Goal: Find specific page/section: Find specific page/section

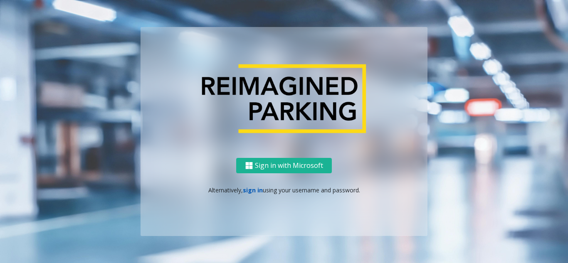
click at [251, 187] on link "sign in" at bounding box center [253, 190] width 20 height 8
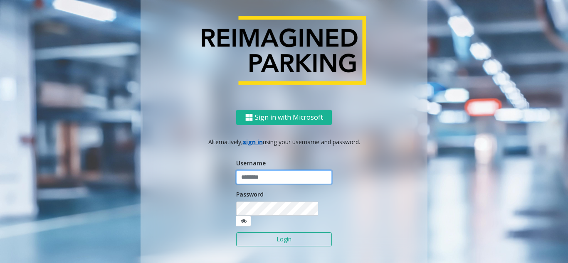
type input "*******"
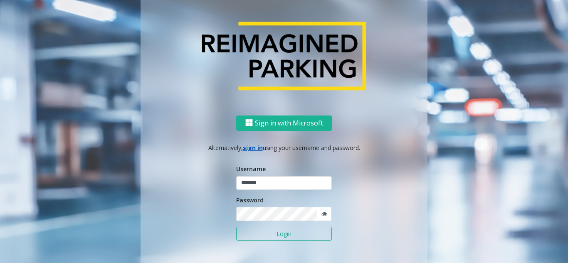
click at [254, 175] on div "Username *******" at bounding box center [284, 177] width 96 height 26
click at [261, 238] on button "Login" at bounding box center [284, 234] width 96 height 14
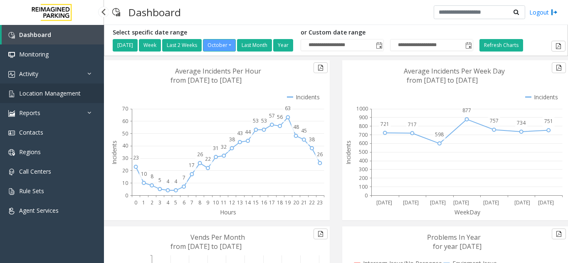
click at [61, 95] on span "Location Management" at bounding box center [49, 93] width 61 height 8
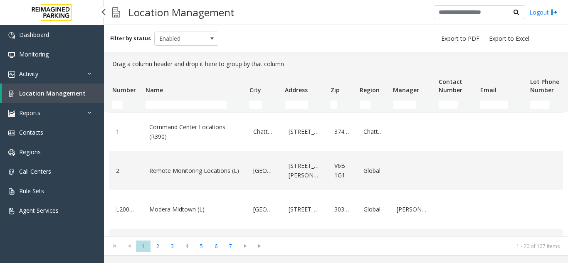
click at [58, 91] on span "Location Management" at bounding box center [52, 93] width 66 height 8
click at [170, 104] on input "Name Filter" at bounding box center [185, 105] width 81 height 8
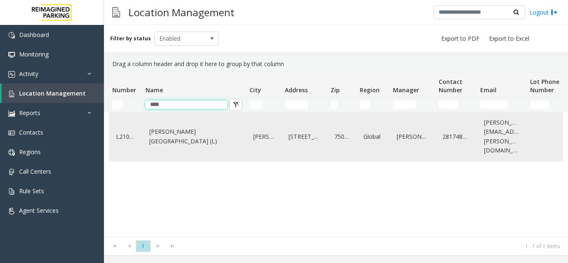
type input "****"
click at [197, 137] on link "[PERSON_NAME][GEOGRAPHIC_DATA] (L)" at bounding box center [194, 136] width 94 height 23
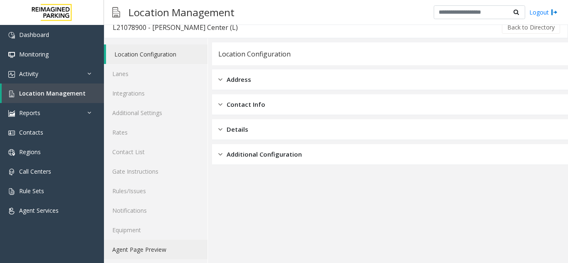
scroll to position [11, 0]
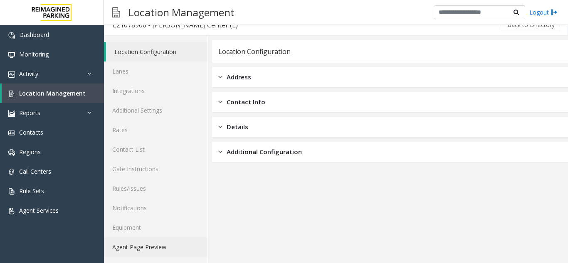
click at [152, 249] on link "Agent Page Preview" at bounding box center [155, 247] width 103 height 20
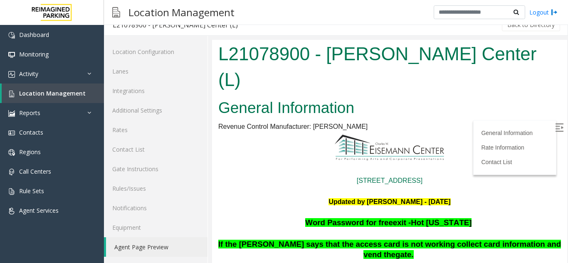
click at [555, 123] on img at bounding box center [559, 127] width 8 height 8
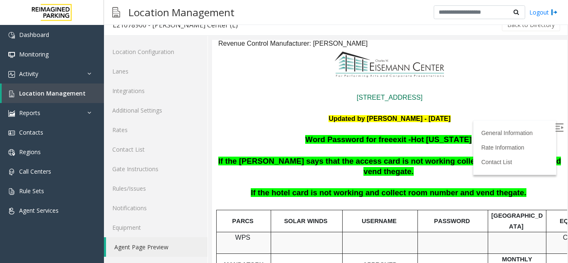
click at [361, 188] on span "If the hotel card is not working and collect room number and vend the" at bounding box center [379, 192] width 257 height 9
click at [332, 188] on span "If the hotel card is not working and collect room number and vend the" at bounding box center [379, 192] width 257 height 9
click at [446, 188] on span "If the hotel card is not working and collect room number and vend the" at bounding box center [379, 192] width 257 height 9
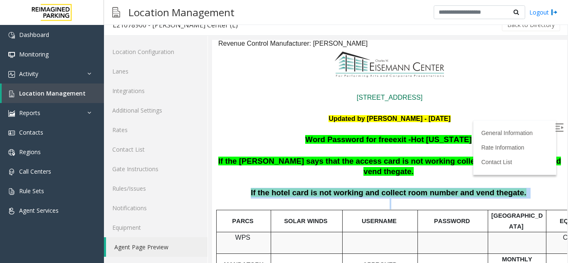
click at [446, 188] on span "If the hotel card is not working and collect room number and vend the" at bounding box center [379, 192] width 257 height 9
click at [373, 188] on span "If the hotel card is not working and collect room number and vend the" at bounding box center [379, 192] width 257 height 9
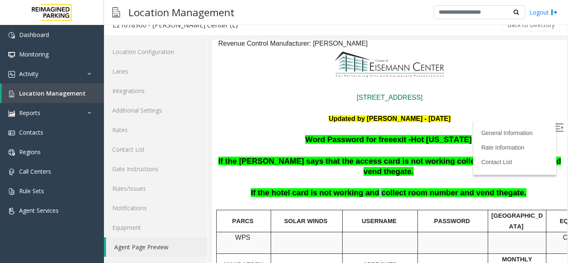
click at [373, 188] on span "If the hotel card is not working and collect room number and vend the" at bounding box center [379, 192] width 257 height 9
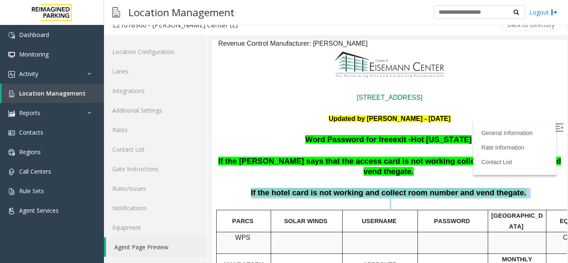
click at [373, 188] on span "If the hotel card is not working and collect room number and vend the" at bounding box center [379, 192] width 257 height 9
click at [344, 188] on p "If the hotel card is not working and collect room number and vend the gate." at bounding box center [389, 193] width 344 height 11
click at [344, 188] on span "If the hotel card is not working and collect room number and vend the" at bounding box center [379, 192] width 257 height 9
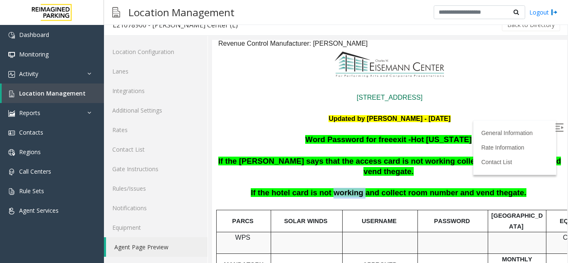
click at [344, 188] on span "If the hotel card is not working and collect room number and vend the" at bounding box center [379, 192] width 257 height 9
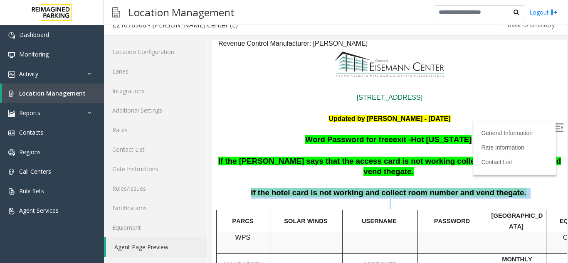
click at [344, 188] on span "If the hotel card is not working and collect room number and vend the" at bounding box center [379, 192] width 257 height 9
click at [344, 199] on p at bounding box center [389, 204] width 342 height 11
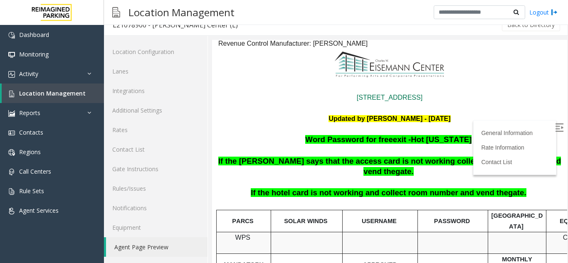
drag, startPoint x: 346, startPoint y: 194, endPoint x: 334, endPoint y: 224, distance: 33.2
drag, startPoint x: 347, startPoint y: 184, endPoint x: 304, endPoint y: 192, distance: 43.7
click at [304, 232] on p at bounding box center [306, 237] width 65 height 11
click at [310, 188] on span "If the hotel card is not working and collect room number and vend the" at bounding box center [379, 192] width 257 height 9
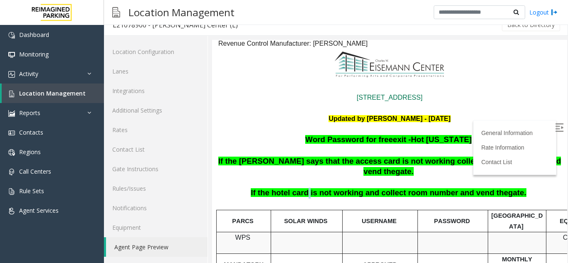
click at [310, 188] on span "If the hotel card is not working and collect room number and vend the" at bounding box center [379, 192] width 257 height 9
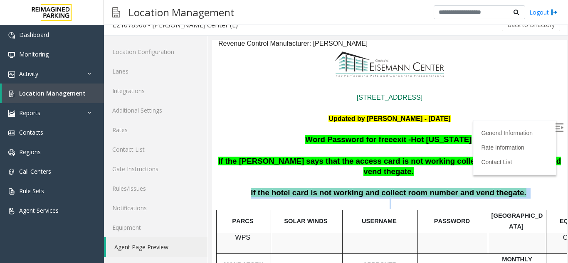
click at [310, 188] on span "If the hotel card is not working and collect room number and vend the" at bounding box center [379, 192] width 257 height 9
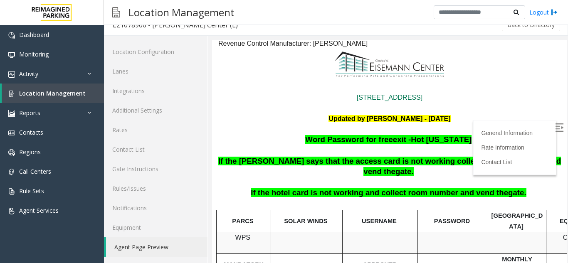
click at [305, 218] on span "SOLAR WINDS" at bounding box center [305, 221] width 43 height 7
